Goal: Task Accomplishment & Management: Complete application form

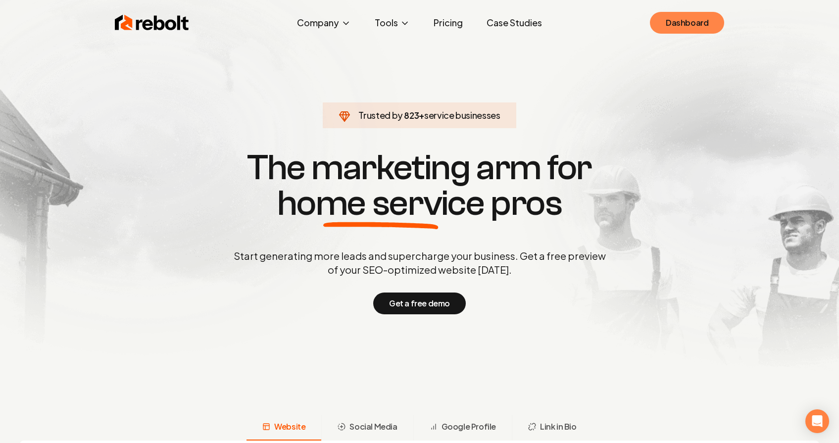
click at [710, 20] on link "Dashboard" at bounding box center [687, 23] width 74 height 22
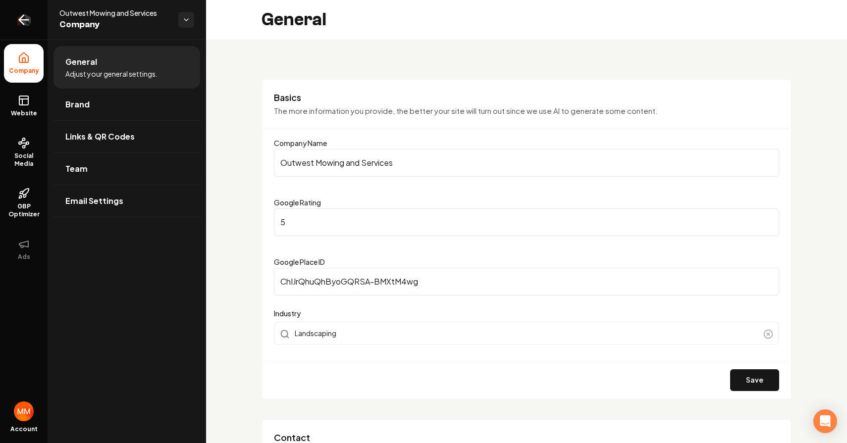
click at [29, 28] on link "Return to dashboard" at bounding box center [24, 20] width 48 height 40
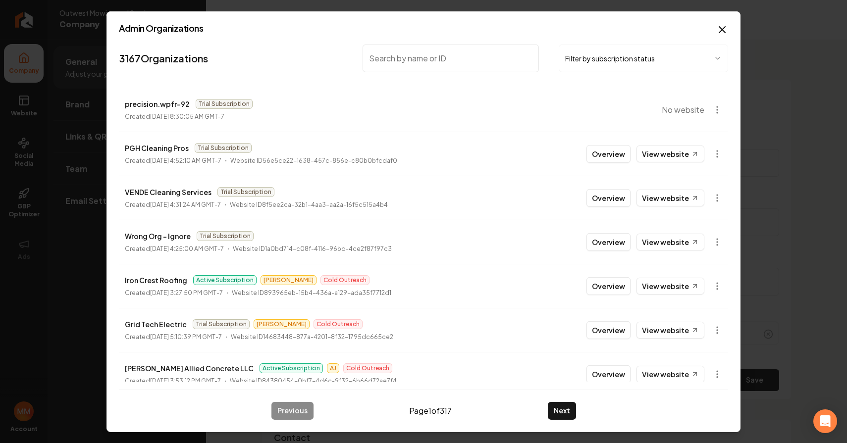
click at [728, 27] on div "Admin Organizations 3167 Organizations Filter by subscription status precision.…" at bounding box center [423, 221] width 634 height 421
click at [717, 27] on icon "button" at bounding box center [722, 29] width 12 height 12
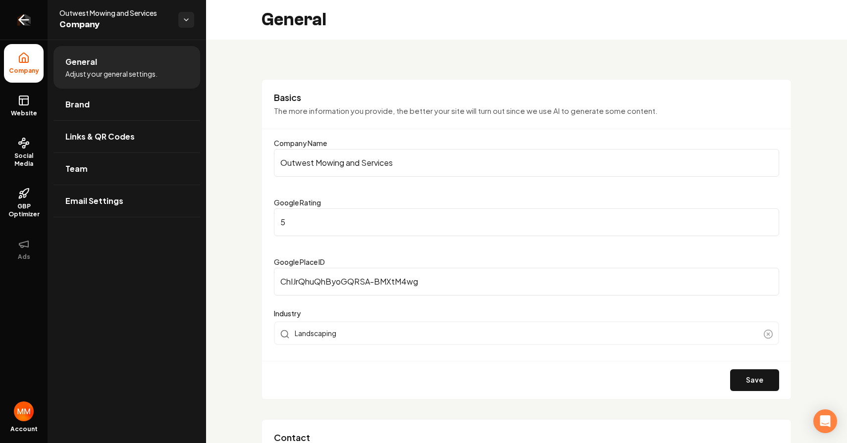
click at [30, 21] on icon "Return to dashboard" at bounding box center [24, 20] width 16 height 16
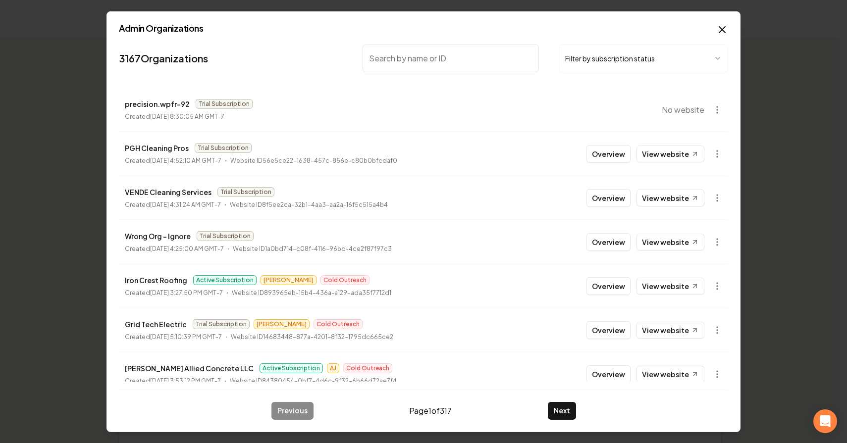
click at [408, 61] on input "search" at bounding box center [450, 58] width 176 height 28
type input "cape cod"
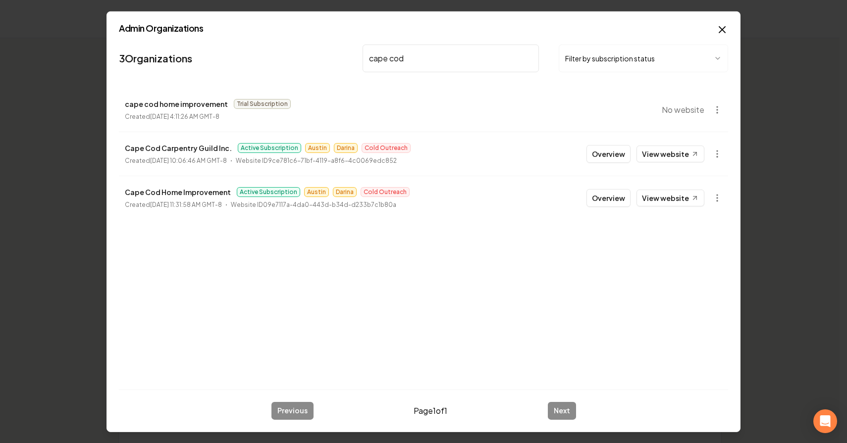
click at [599, 197] on button "Overview" at bounding box center [608, 198] width 44 height 18
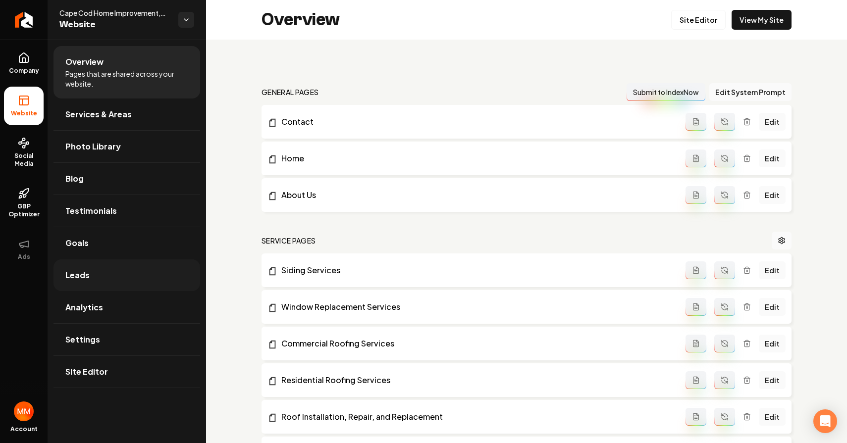
click at [112, 273] on link "Leads" at bounding box center [126, 275] width 147 height 32
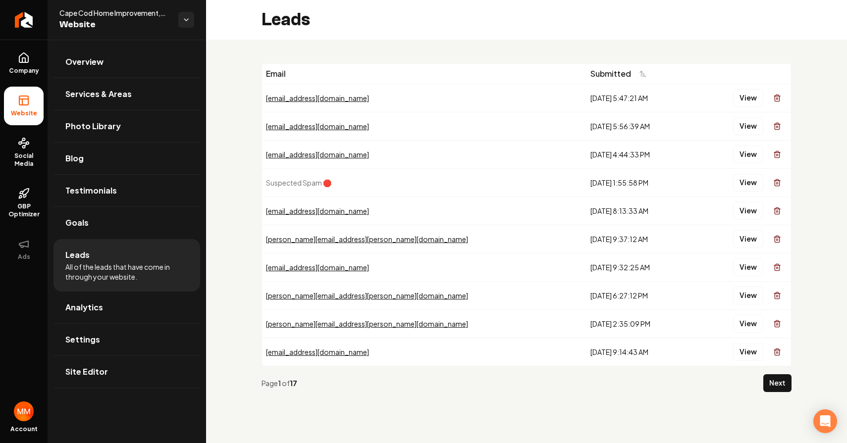
drag, startPoint x: 541, startPoint y: 341, endPoint x: 334, endPoint y: 75, distance: 337.2
click at [335, 75] on table "Email Submitted [EMAIL_ADDRESS][DOMAIN_NAME] [DATE] 5:47:21 AM View [EMAIL_ADDR…" at bounding box center [526, 215] width 529 height 302
click at [252, 76] on div "Email Submitted [EMAIL_ADDRESS][DOMAIN_NAME] [DATE] 5:47:21 AM View [EMAIL_ADDR…" at bounding box center [526, 232] width 641 height 384
drag, startPoint x: 251, startPoint y: 78, endPoint x: 557, endPoint y: 362, distance: 417.2
click at [550, 363] on div "Email Submitted [EMAIL_ADDRESS][DOMAIN_NAME] [DATE] 5:47:21 AM View [EMAIL_ADDR…" at bounding box center [526, 232] width 641 height 384
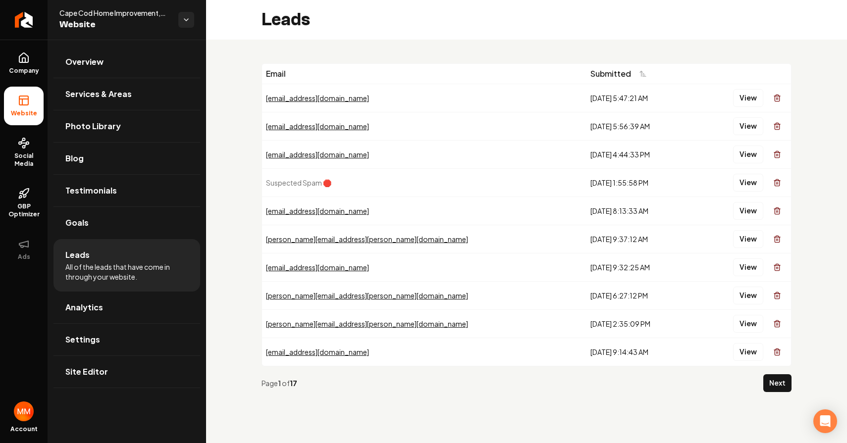
click at [561, 384] on div "Page 1 of 17" at bounding box center [510, 383] width 498 height 10
click at [774, 377] on button "Next" at bounding box center [777, 383] width 28 height 18
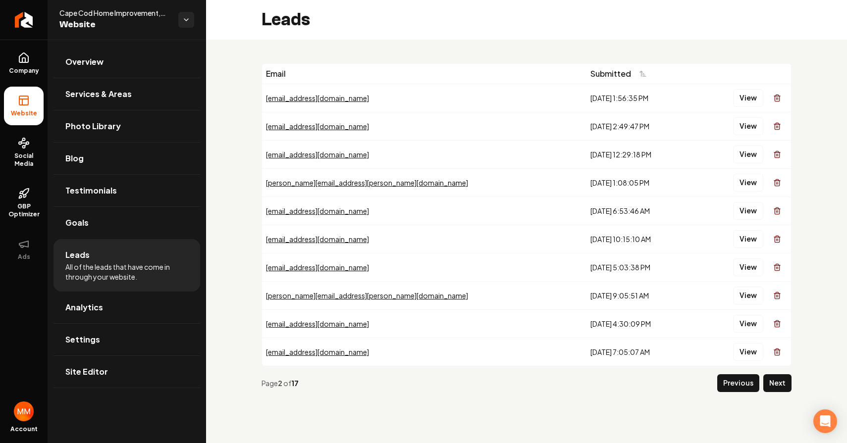
click at [768, 375] on button "Next" at bounding box center [777, 383] width 28 height 18
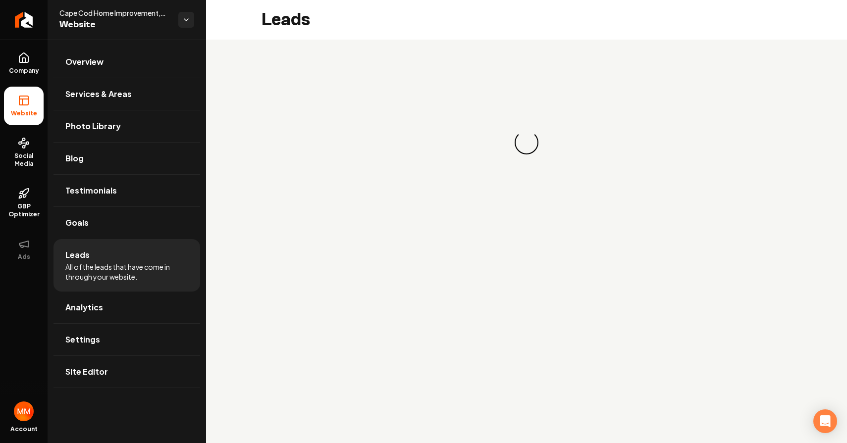
click at [771, 379] on main "Leads Loading... Loading..." at bounding box center [526, 221] width 641 height 443
click at [775, 380] on main "Leads Loading... Loading..." at bounding box center [526, 221] width 641 height 443
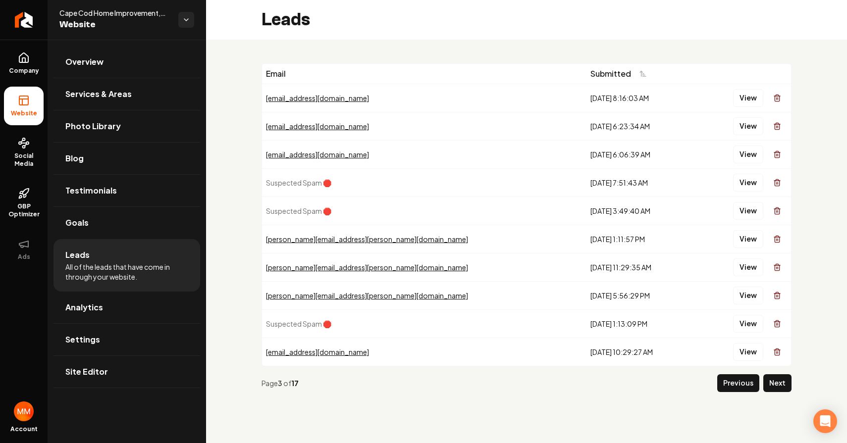
click at [775, 380] on button "Next" at bounding box center [777, 383] width 28 height 18
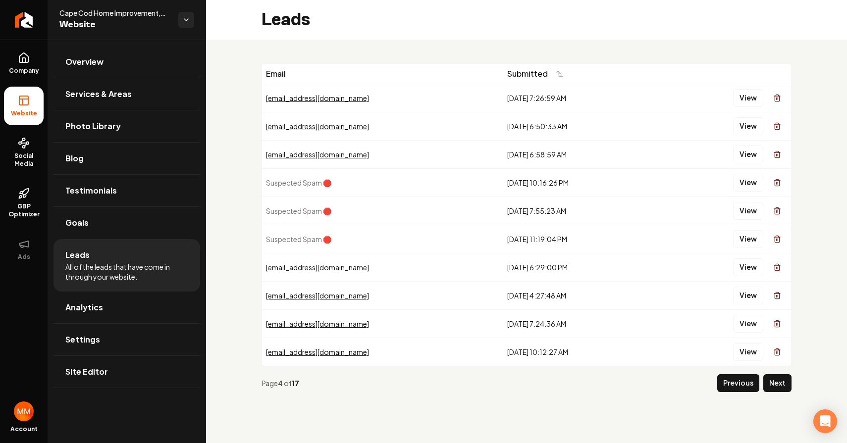
click at [775, 380] on button "Next" at bounding box center [777, 383] width 28 height 18
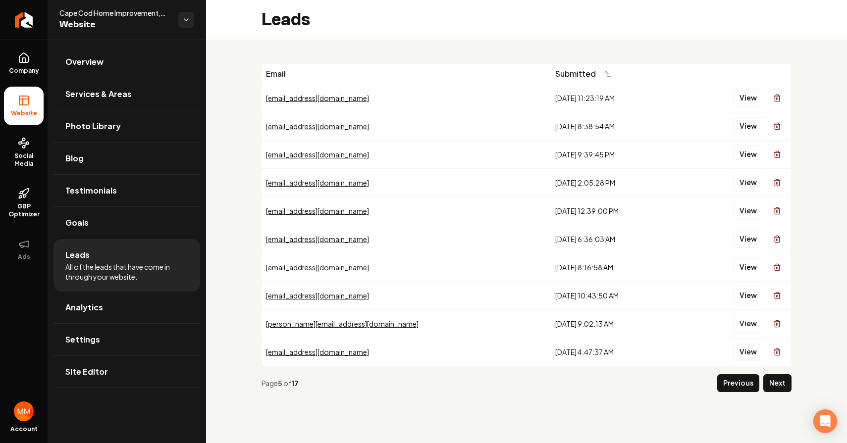
click at [773, 380] on button "Next" at bounding box center [777, 383] width 28 height 18
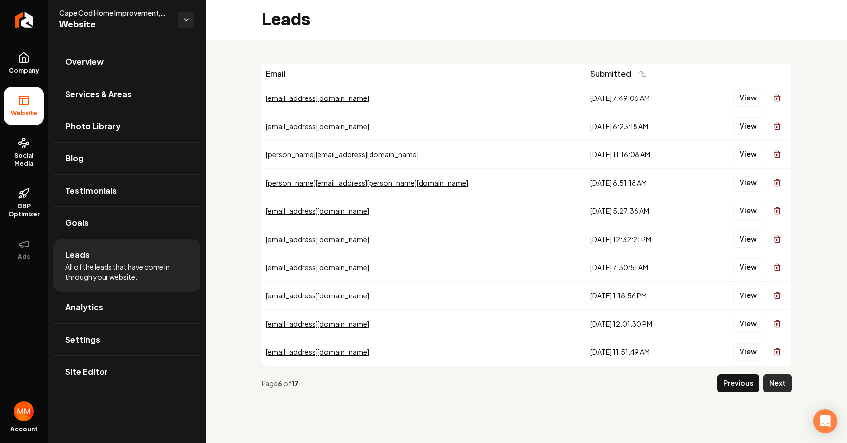
click at [769, 380] on button "Next" at bounding box center [777, 383] width 28 height 18
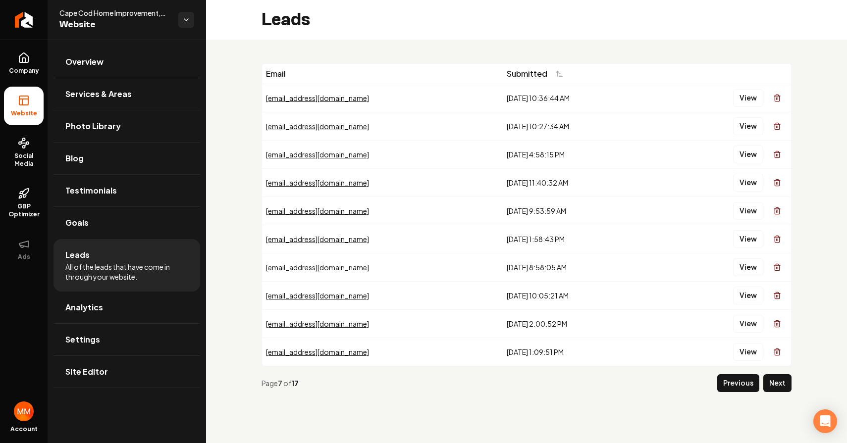
click at [769, 380] on button "Next" at bounding box center [777, 383] width 28 height 18
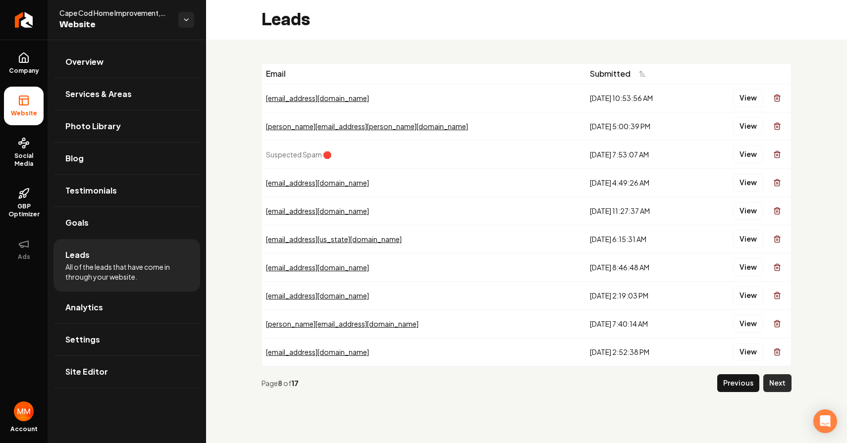
click at [776, 382] on button "Next" at bounding box center [777, 383] width 28 height 18
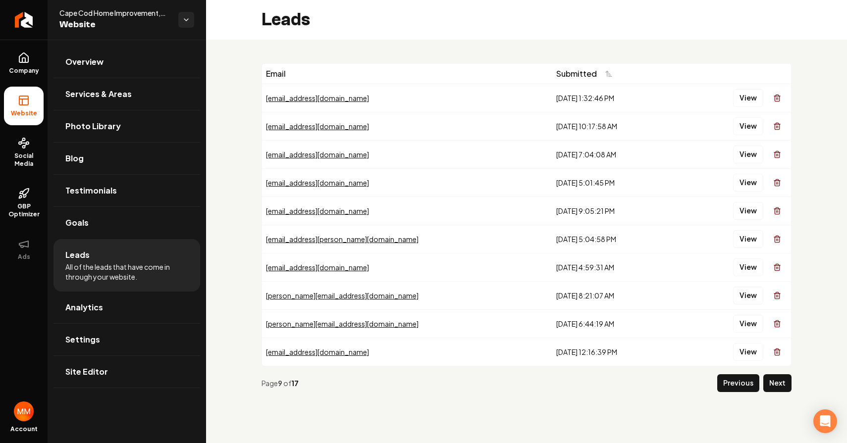
click at [776, 382] on button "Next" at bounding box center [777, 383] width 28 height 18
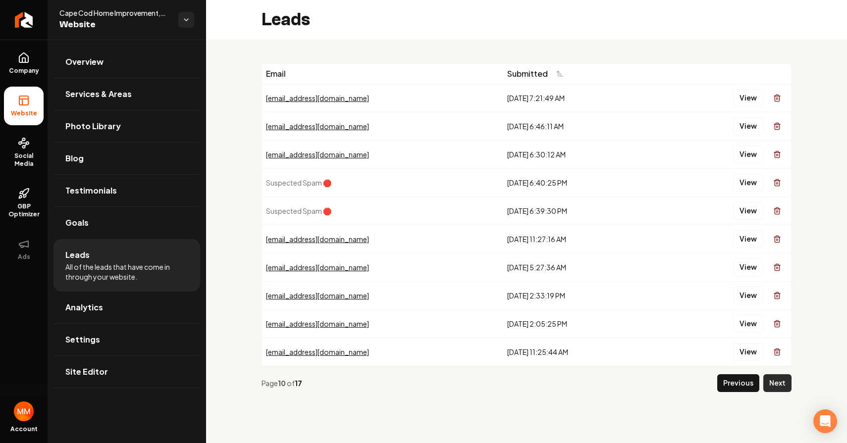
click at [774, 381] on button "Next" at bounding box center [777, 383] width 28 height 18
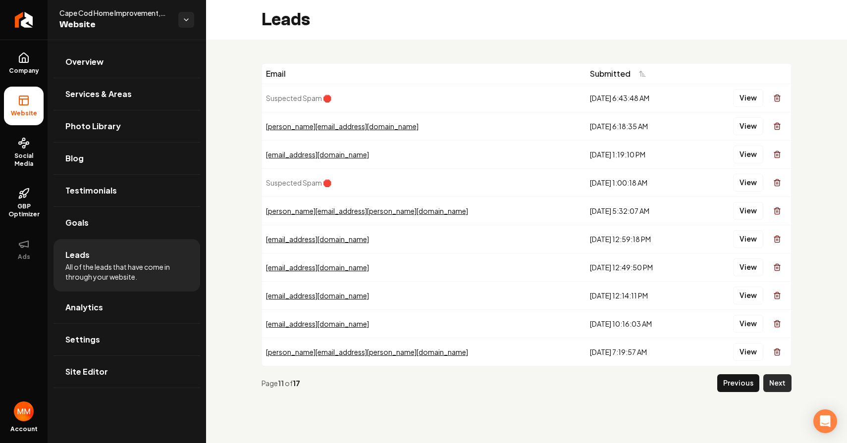
click at [770, 382] on button "Next" at bounding box center [777, 383] width 28 height 18
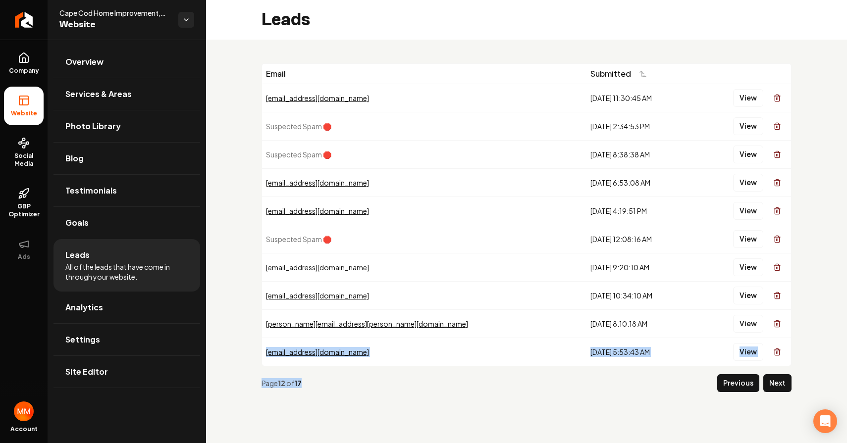
drag, startPoint x: 462, startPoint y: 386, endPoint x: 298, endPoint y: 345, distance: 169.0
click at [298, 345] on div "Email Submitted [EMAIL_ADDRESS][DOMAIN_NAME] [DATE] 11:30:45 AM View Suspected …" at bounding box center [526, 231] width 530 height 337
click at [423, 396] on div "Page 12 of 17 Previous Next" at bounding box center [526, 383] width 530 height 34
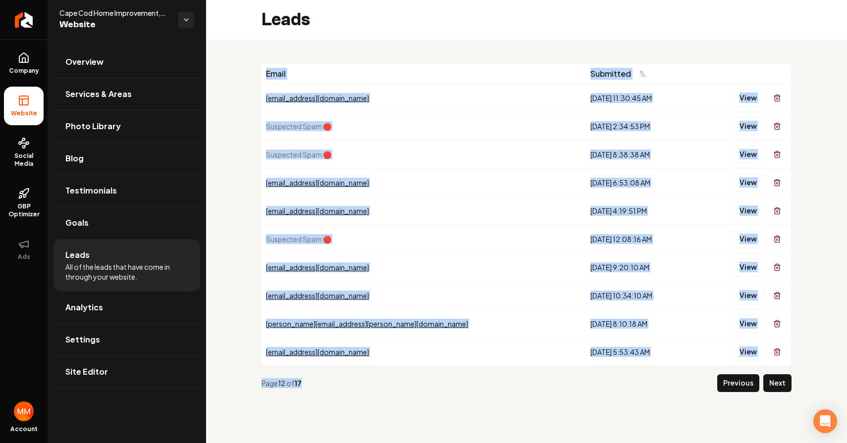
drag, startPoint x: 343, startPoint y: 392, endPoint x: 244, endPoint y: 145, distance: 265.8
click at [248, 150] on div "Email Submitted [EMAIL_ADDRESS][DOMAIN_NAME] [DATE] 11:30:45 AM View Suspected …" at bounding box center [526, 232] width 641 height 384
click at [242, 130] on div "Email Submitted [EMAIL_ADDRESS][DOMAIN_NAME] [DATE] 11:30:45 AM View Suspected …" at bounding box center [526, 232] width 641 height 384
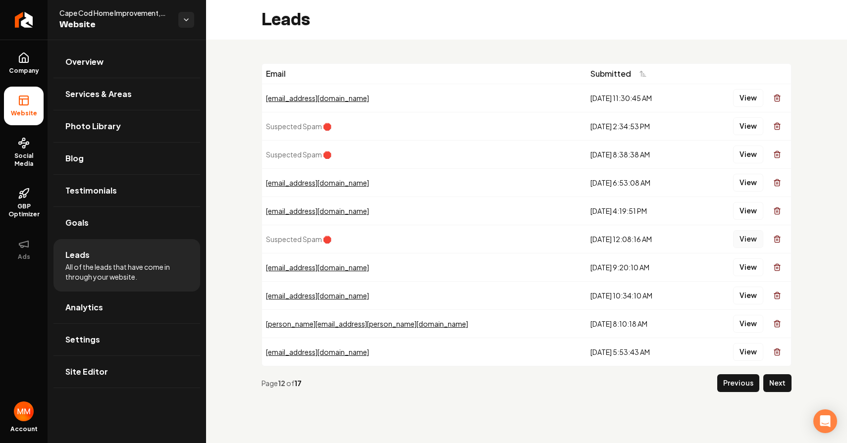
click at [746, 245] on button "View" at bounding box center [748, 239] width 30 height 18
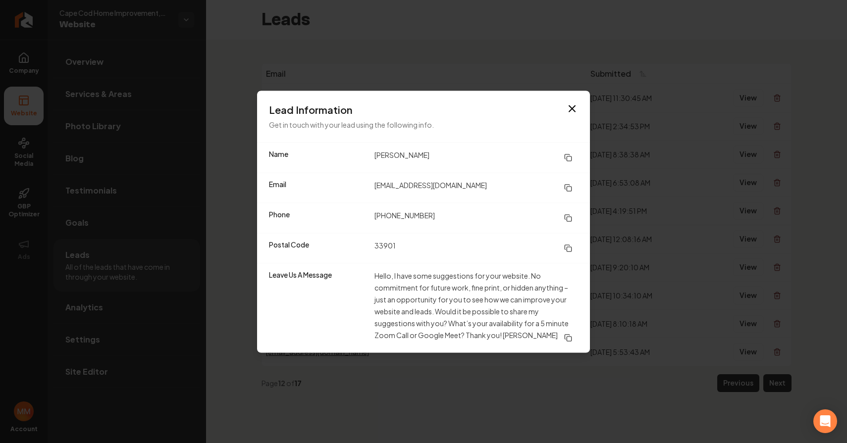
click at [257, 300] on div "Leave Us A Message Hello, I have some suggestions for your website. No commitme…" at bounding box center [423, 308] width 333 height 90
click at [577, 104] on icon "button" at bounding box center [572, 108] width 12 height 12
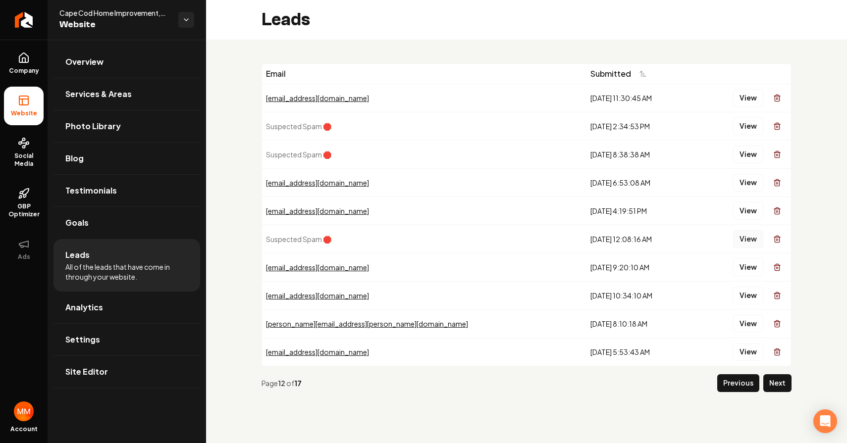
click at [753, 239] on button "View" at bounding box center [748, 239] width 30 height 18
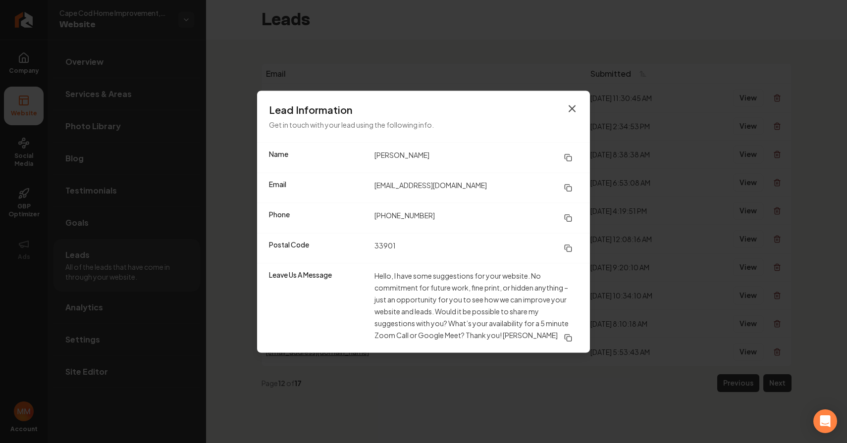
click at [566, 111] on icon "button" at bounding box center [572, 108] width 12 height 12
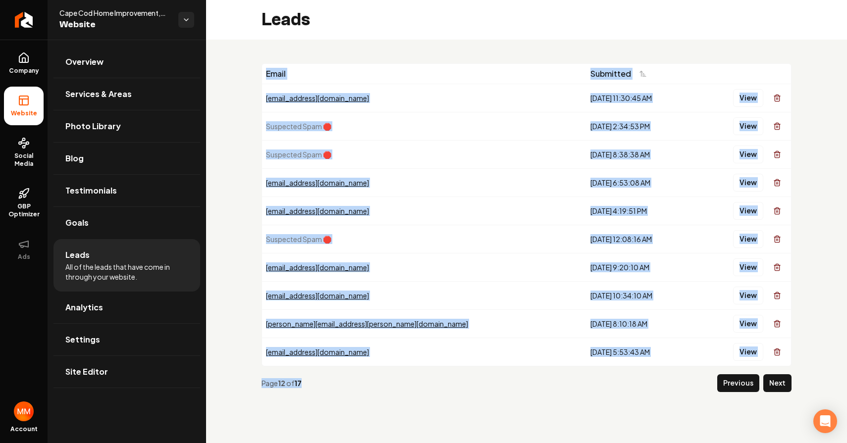
drag, startPoint x: 337, startPoint y: 383, endPoint x: 244, endPoint y: 163, distance: 238.9
click at [244, 164] on div "Email Submitted [EMAIL_ADDRESS][DOMAIN_NAME] [DATE] 11:30:45 AM View Suspected …" at bounding box center [526, 232] width 641 height 384
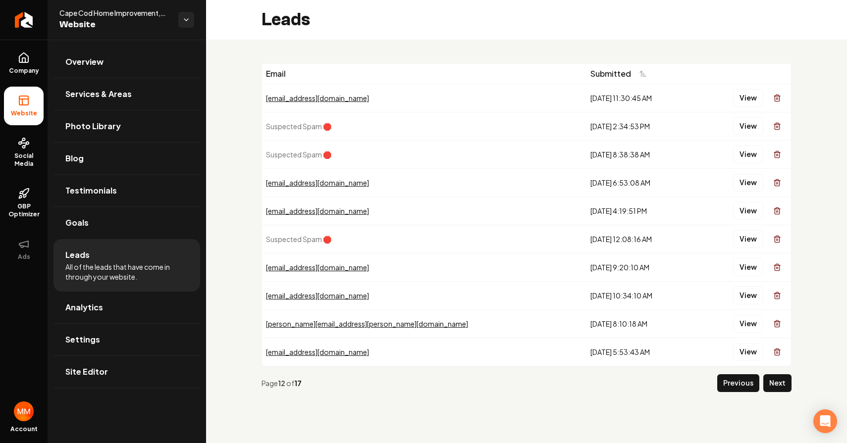
click at [234, 125] on div "Email Submitted [EMAIL_ADDRESS][DOMAIN_NAME] [DATE] 11:30:45 AM View Suspected …" at bounding box center [526, 232] width 641 height 384
click at [26, 20] on icon "Return to dashboard" at bounding box center [23, 20] width 9 height 0
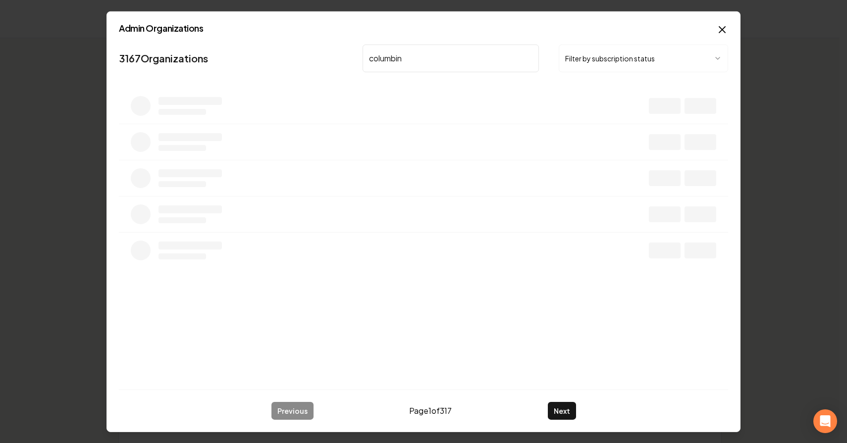
type input "columbine"
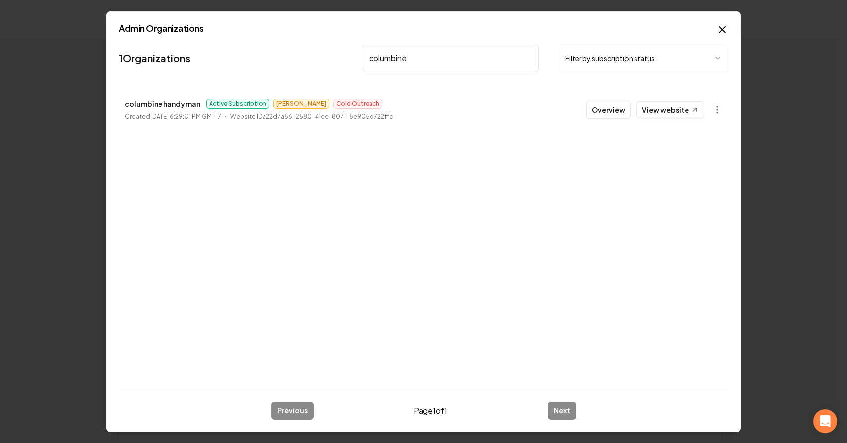
click at [607, 115] on button "Overview" at bounding box center [608, 109] width 44 height 18
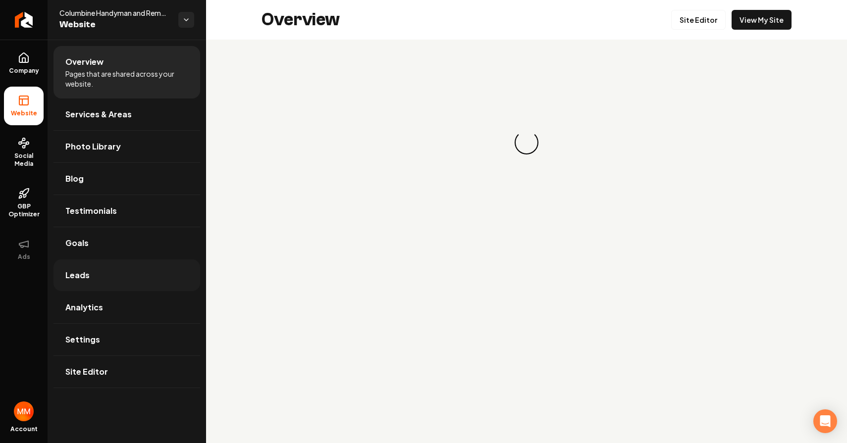
click at [87, 270] on span "Leads" at bounding box center [77, 275] width 24 height 12
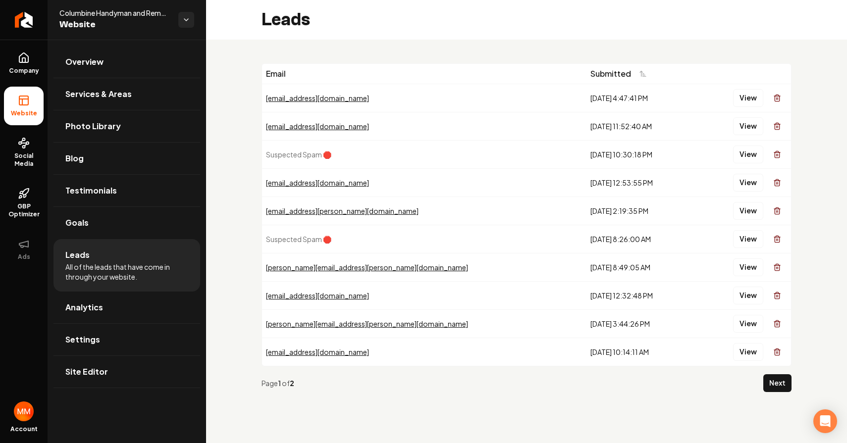
drag, startPoint x: 592, startPoint y: 350, endPoint x: 415, endPoint y: 109, distance: 299.3
click at [421, 116] on tbody "[EMAIL_ADDRESS][DOMAIN_NAME] [DATE] 4:47:41 PM View [EMAIL_ADDRESS][DOMAIN_NAME…" at bounding box center [526, 225] width 529 height 282
click at [417, 49] on div "Email Submitted [EMAIL_ADDRESS][DOMAIN_NAME] [DATE] 4:47:41 PM View [EMAIL_ADDR…" at bounding box center [526, 232] width 641 height 384
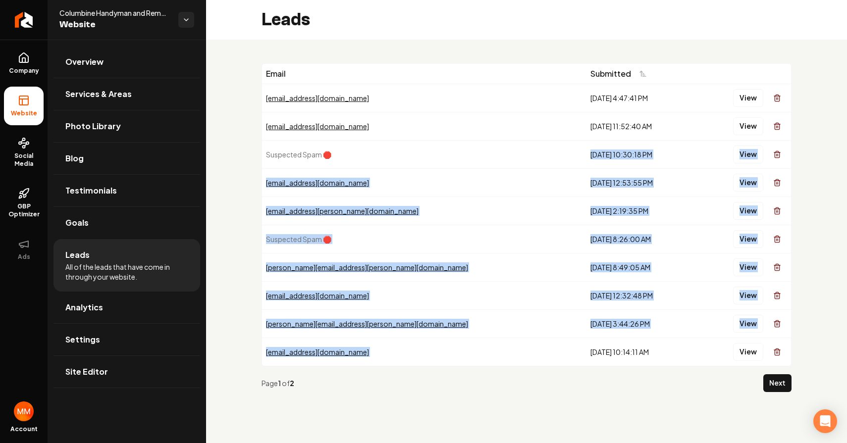
drag, startPoint x: 602, startPoint y: 345, endPoint x: 423, endPoint y: 124, distance: 284.4
click at [424, 128] on tbody "[EMAIL_ADDRESS][DOMAIN_NAME] [DATE] 4:47:41 PM View [EMAIL_ADDRESS][DOMAIN_NAME…" at bounding box center [526, 225] width 529 height 282
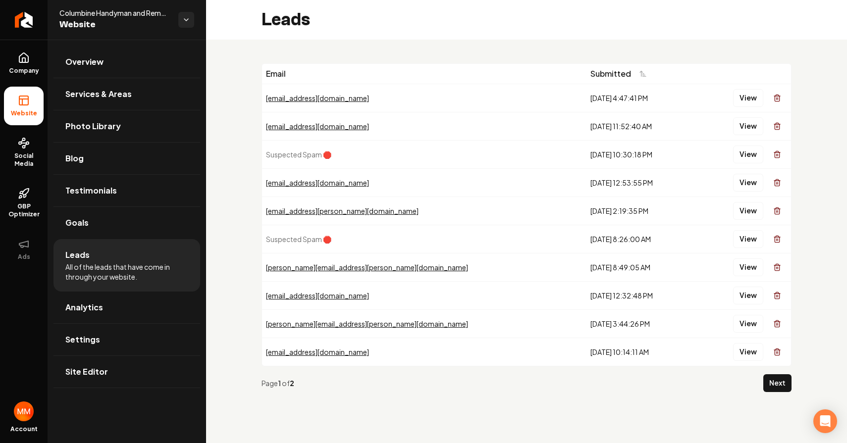
click at [407, 60] on div "Email Submitted [EMAIL_ADDRESS][DOMAIN_NAME] [DATE] 4:47:41 PM View [EMAIL_ADDR…" at bounding box center [526, 232] width 641 height 384
click at [36, 23] on link "Return to dashboard" at bounding box center [24, 20] width 48 height 40
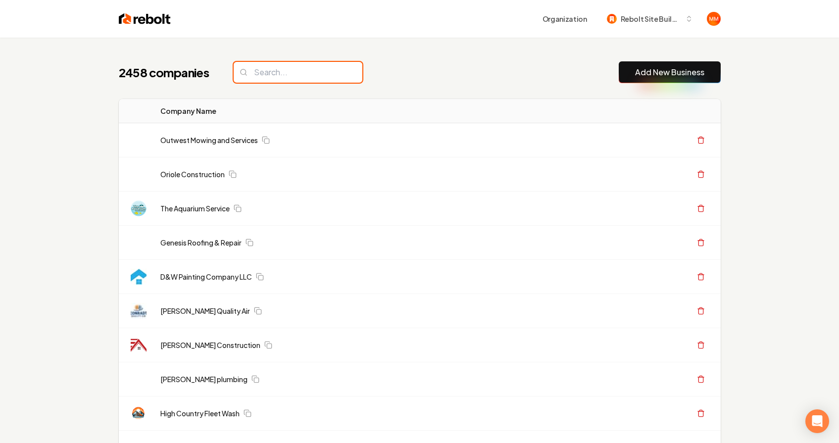
click at [268, 74] on input "search" at bounding box center [298, 72] width 129 height 21
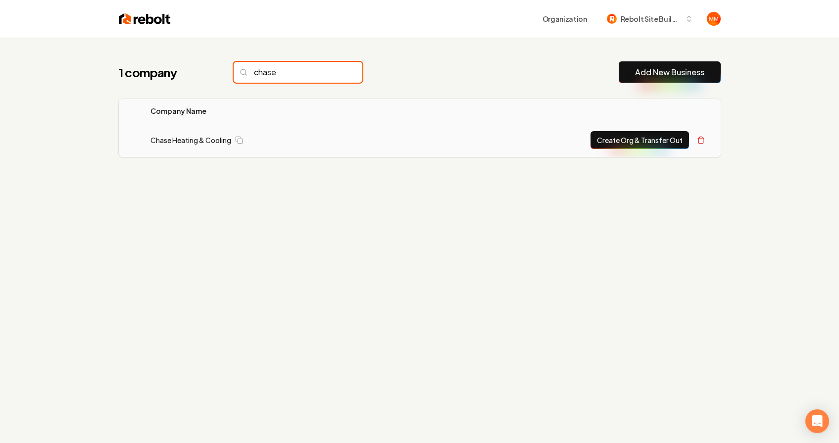
type input "chase"
click at [667, 142] on button "Create Org & Transfer Out" at bounding box center [640, 140] width 99 height 18
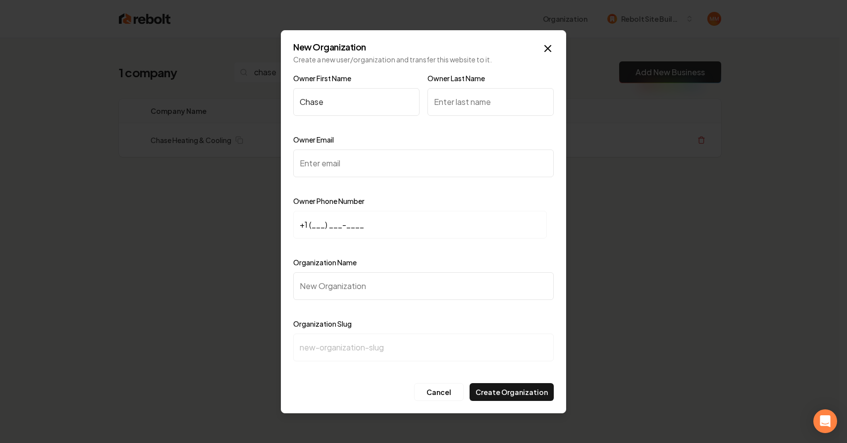
type input "Chase"
type input "[PERSON_NAME]"
click at [335, 156] on input "Owner Email" at bounding box center [423, 163] width 260 height 28
paste input "[EMAIL_ADDRESS][DOMAIN_NAME]"
type input "[EMAIL_ADDRESS][DOMAIN_NAME]"
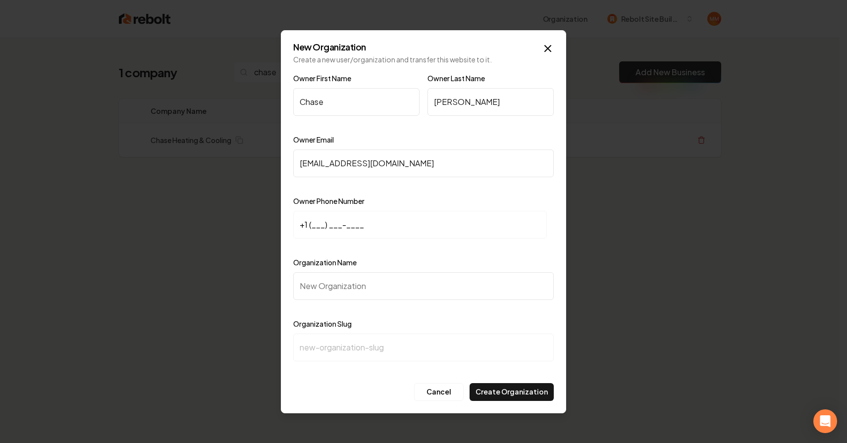
click at [316, 220] on input "+1 (___) ___-____" at bounding box center [419, 225] width 253 height 28
type input "[PHONE_NUMBER]"
click at [372, 278] on input "Organization Name" at bounding box center [423, 286] width 260 height 28
type input "C"
type input "c"
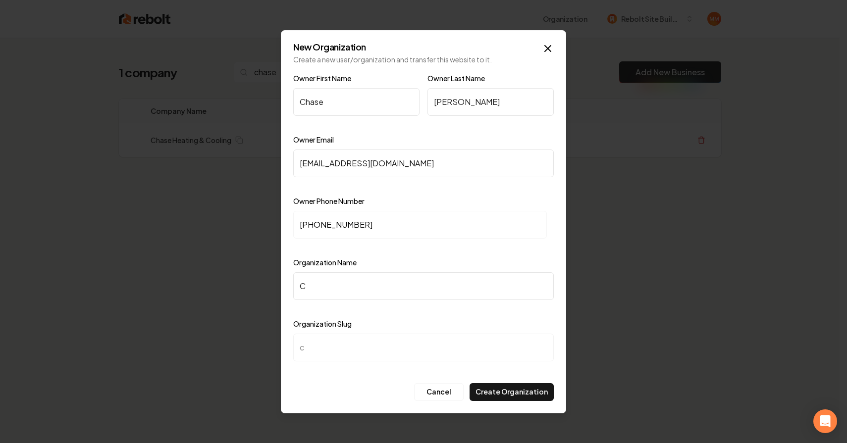
type input "Ch"
type input "ch"
type input "Cha"
type input "cha"
type input "[PERSON_NAME]"
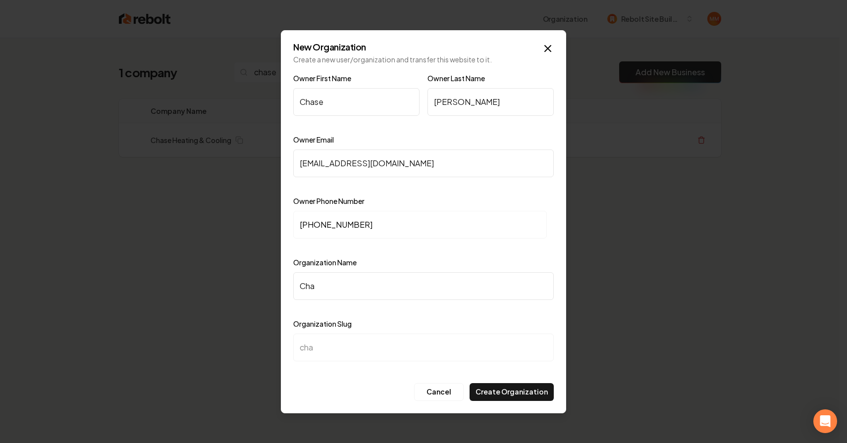
type input "[PERSON_NAME]"
type input "Chase"
type input "chase"
type input "[PERSON_NAME]"
type input "chase-h"
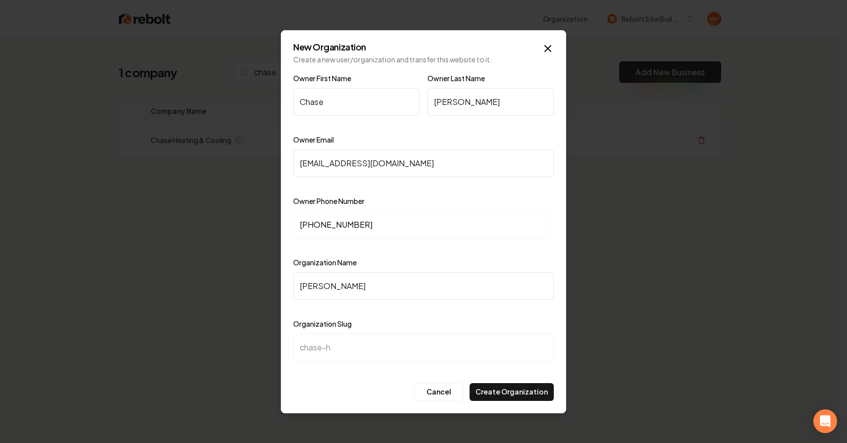
type input "Chase He"
type input "chase-he"
type input "[PERSON_NAME]"
type input "chase-hea"
type input "Chase Heat"
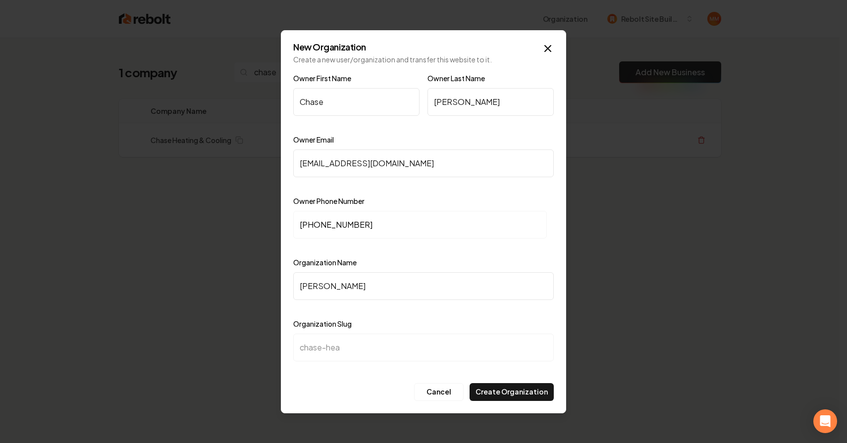
type input "chase-heat"
type input "Chase Heati"
type input "chase-heati"
type input "Chase Heatin"
type input "chase-heatin"
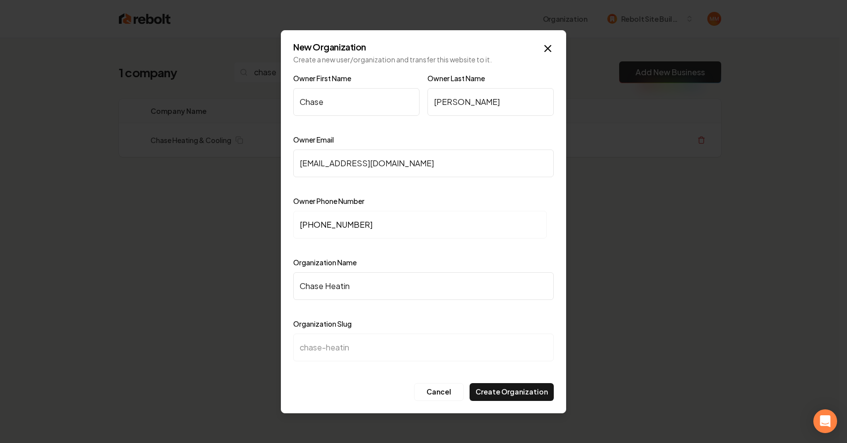
type input "Chase Heating"
type input "chase-heating"
type input "Chase Heating &"
type input "chase-heating-"
type input "Chase Heating & C"
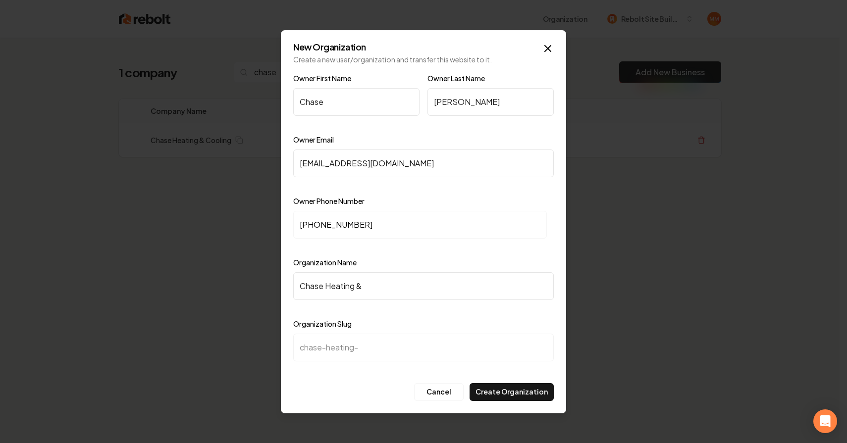
type input "chase-heating-c"
type input "Chase Heating & Co"
type input "chase-heating-co"
type input "Chase Heating & Coo"
type input "chase-heating-coo"
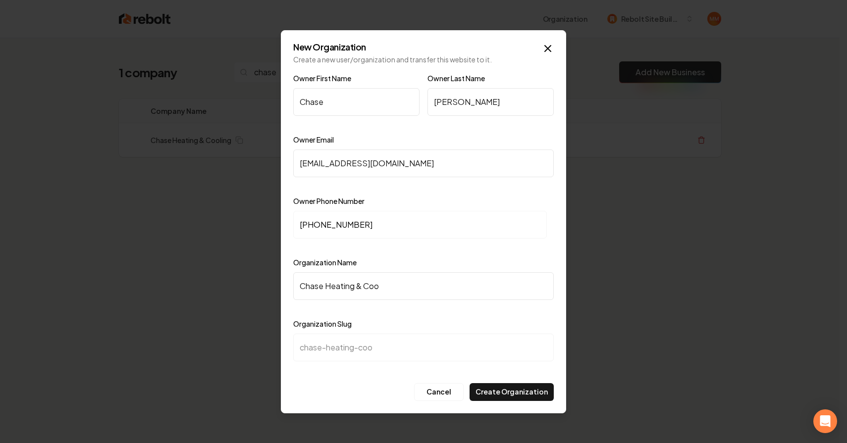
type input "Chase Heating & Cool"
type input "chase-heating-cool"
type input "Chase Heating & Cooli"
type input "chase-heating-cooli"
type input "Chase Heating & Coolin"
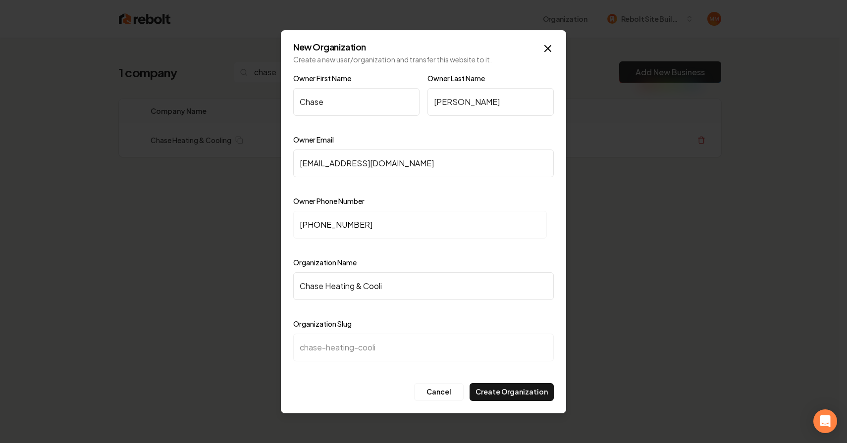
type input "chase-heating-coolin"
type input "Chase Heating & Cooling"
type input "chase-heating-cooling"
type input "Chase Heating & Cooling"
click at [523, 391] on button "Create Organization" at bounding box center [511, 392] width 84 height 18
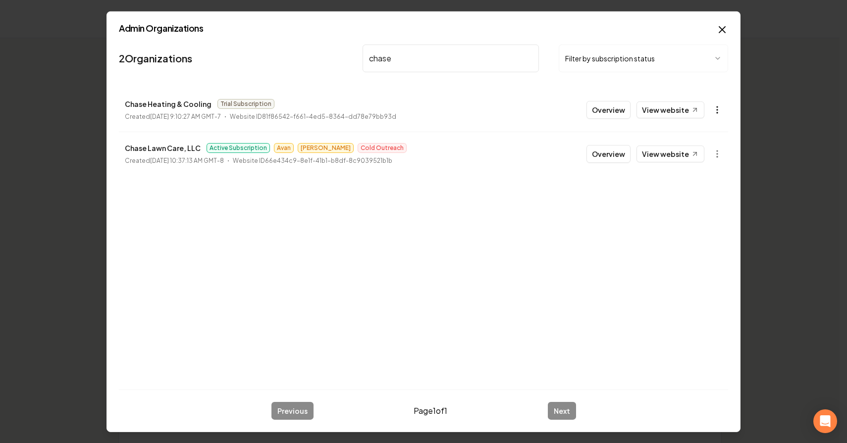
type input "chase"
click at [719, 110] on icon "button" at bounding box center [717, 109] width 10 height 10
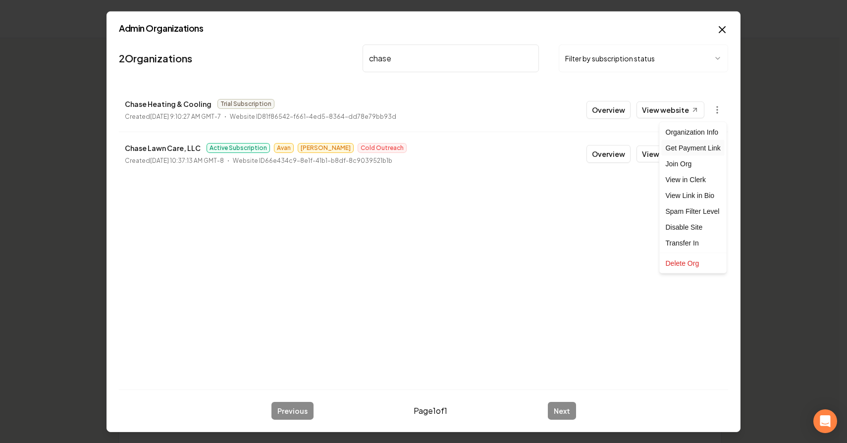
click at [676, 149] on div "Get Payment Link" at bounding box center [692, 148] width 63 height 16
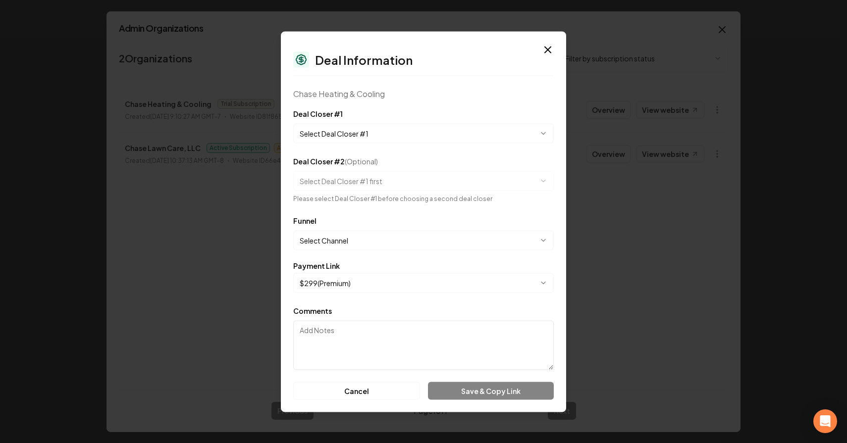
click at [354, 139] on button "Select Deal Closer #1" at bounding box center [423, 133] width 260 height 20
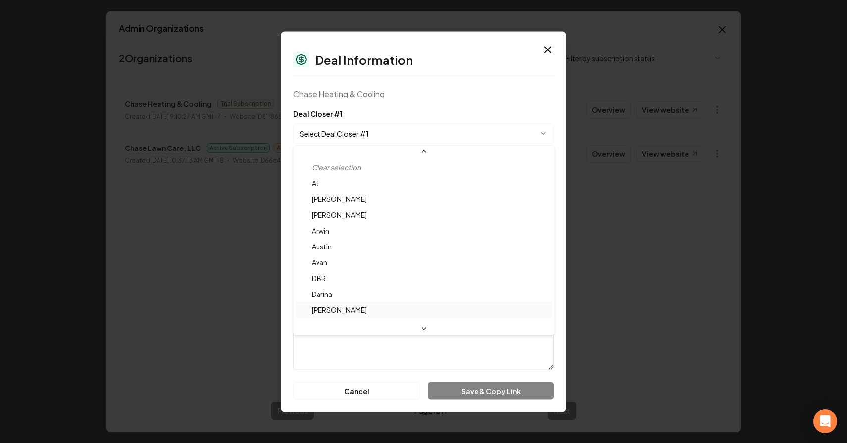
scroll to position [33, 0]
select select "**********"
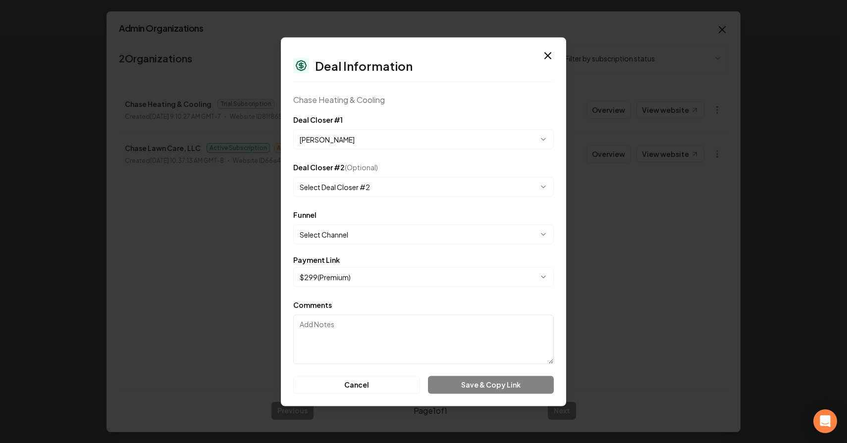
click at [387, 227] on button "Select Channel" at bounding box center [423, 234] width 260 height 20
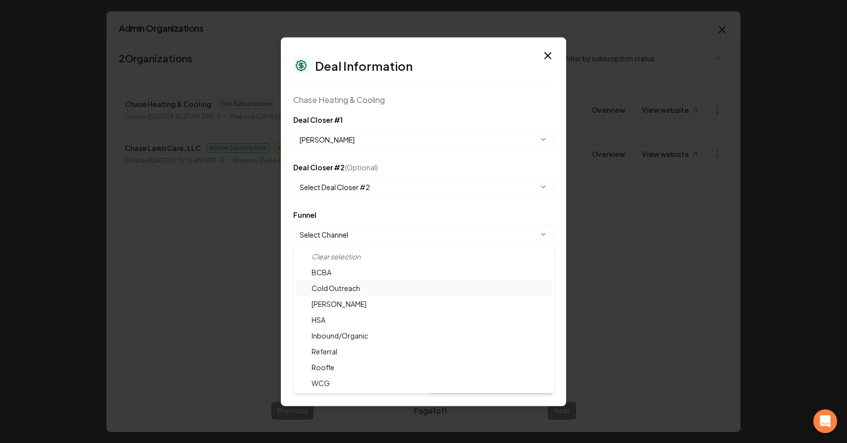
select select "**********"
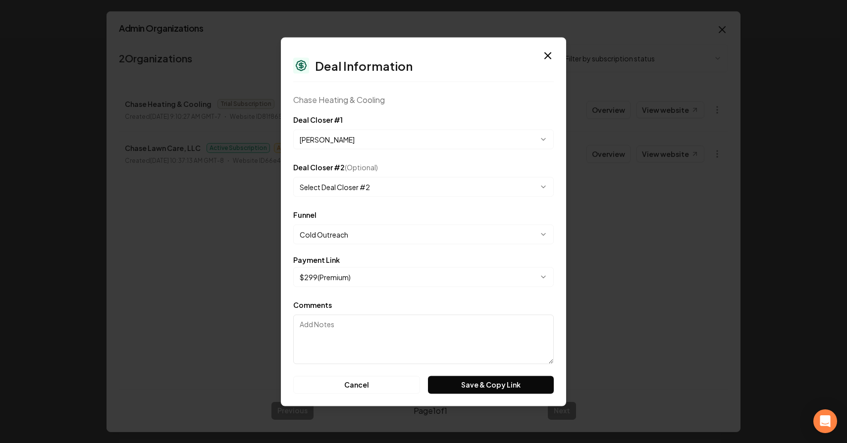
click at [373, 284] on body "Organization Rebolt Site Builder 2457 companies Add New Business Logo Company N…" at bounding box center [419, 221] width 839 height 443
click at [473, 390] on button "Save & Copy Link" at bounding box center [491, 385] width 126 height 18
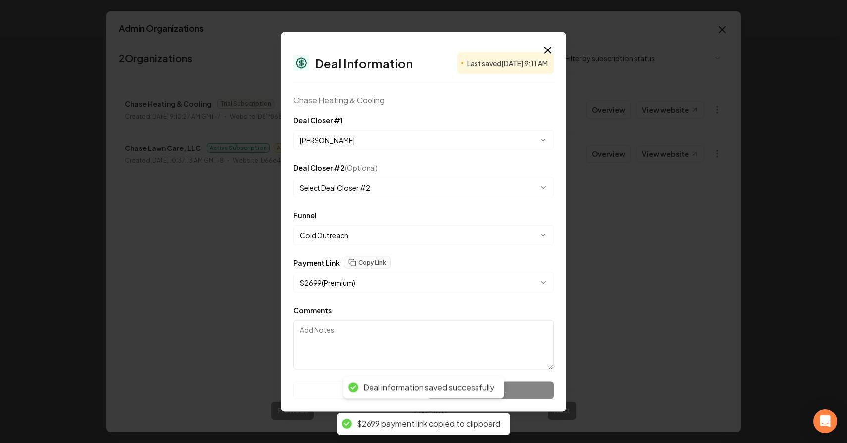
select select "**********"
